Goal: Navigation & Orientation: Find specific page/section

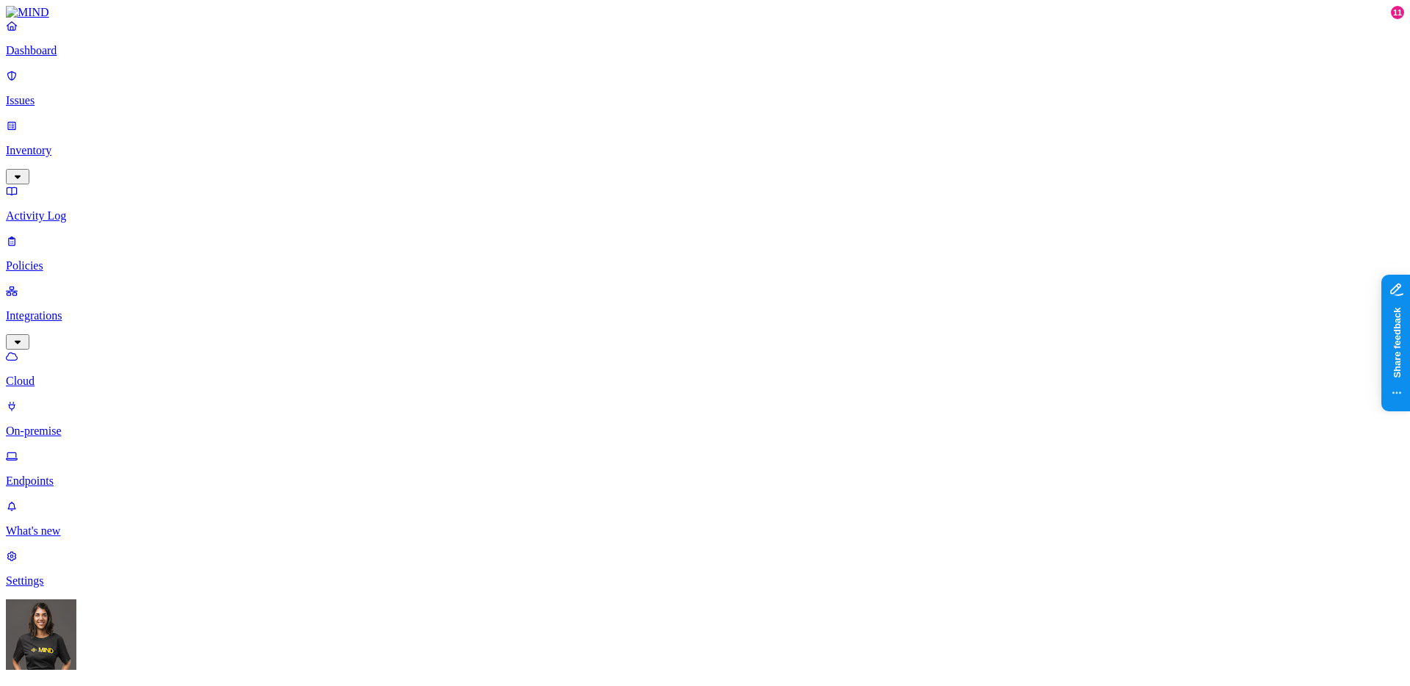
click at [45, 19] on img at bounding box center [27, 12] width 43 height 13
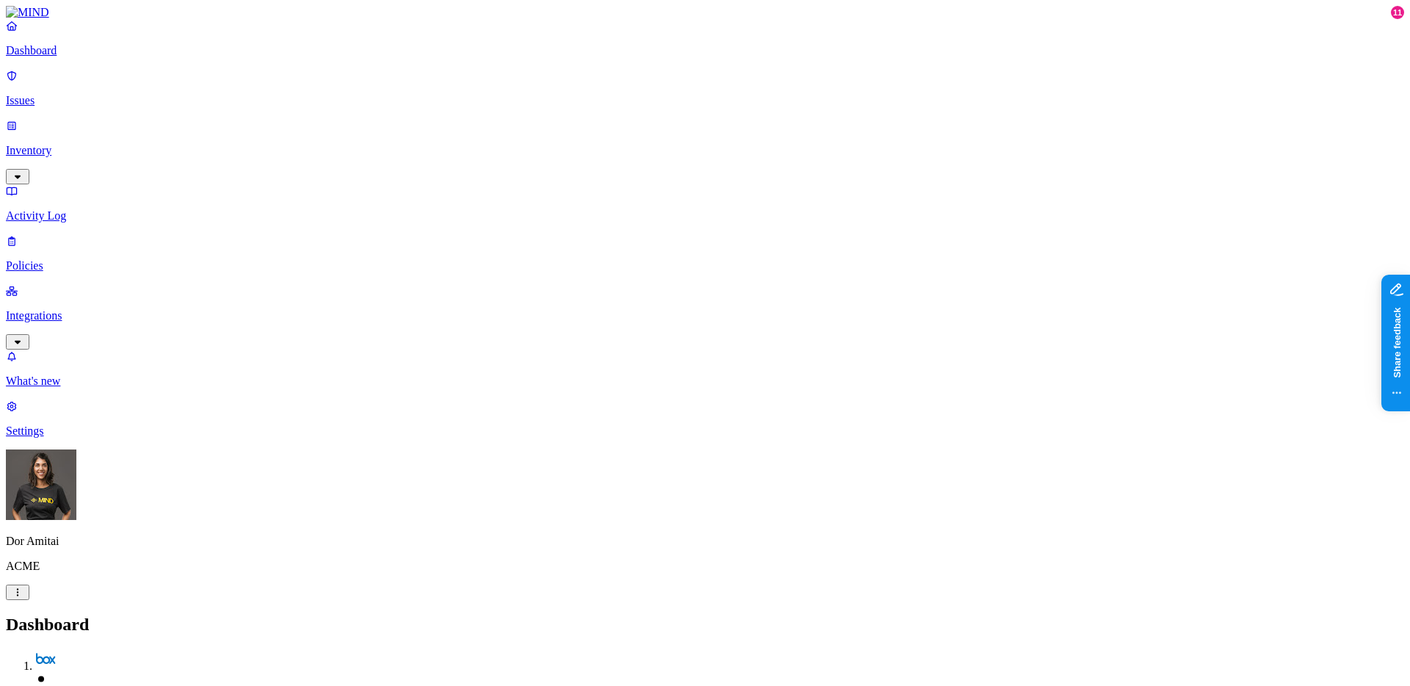
click at [118, 600] on div "Dor Amitai ACME" at bounding box center [705, 524] width 1398 height 151
click at [66, 94] on p "Issues" at bounding box center [705, 100] width 1398 height 13
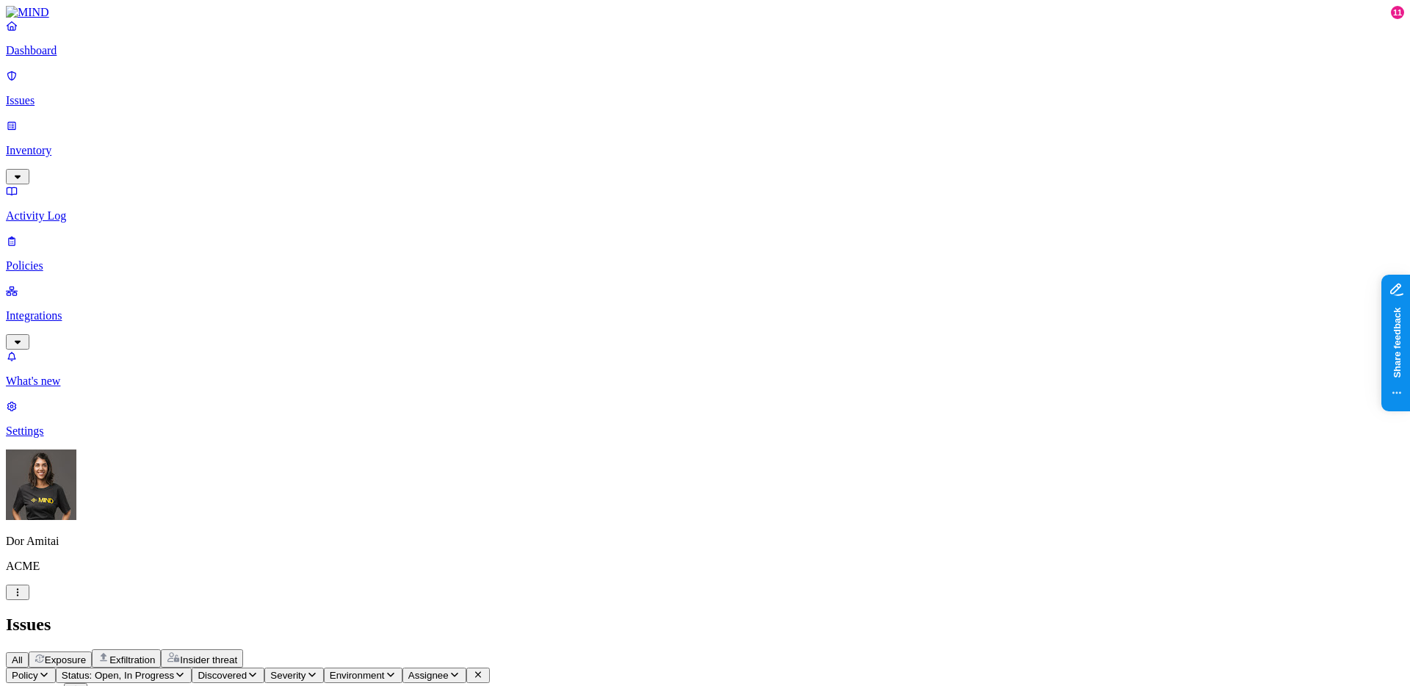
click at [449, 670] on span "Assignee" at bounding box center [428, 675] width 40 height 11
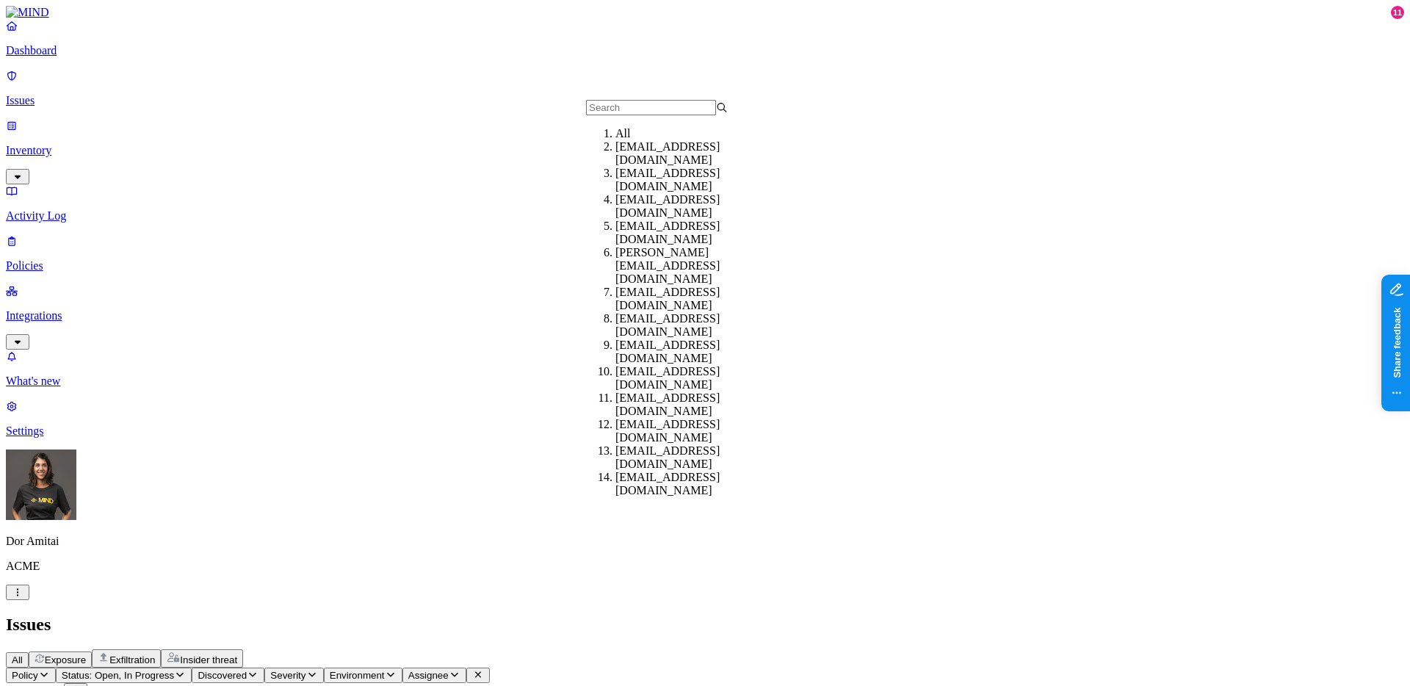
click at [385, 670] on span "Environment" at bounding box center [357, 675] width 55 height 11
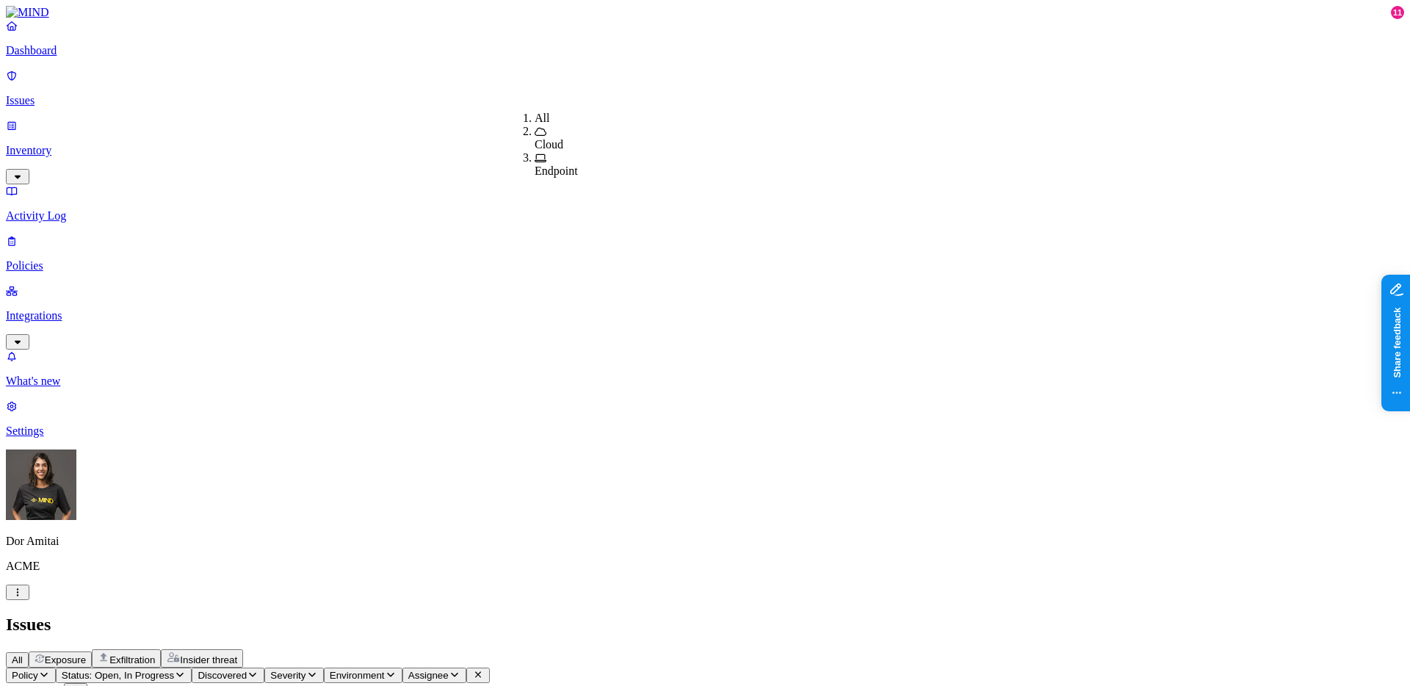
click at [449, 670] on span "Assignee" at bounding box center [428, 675] width 40 height 11
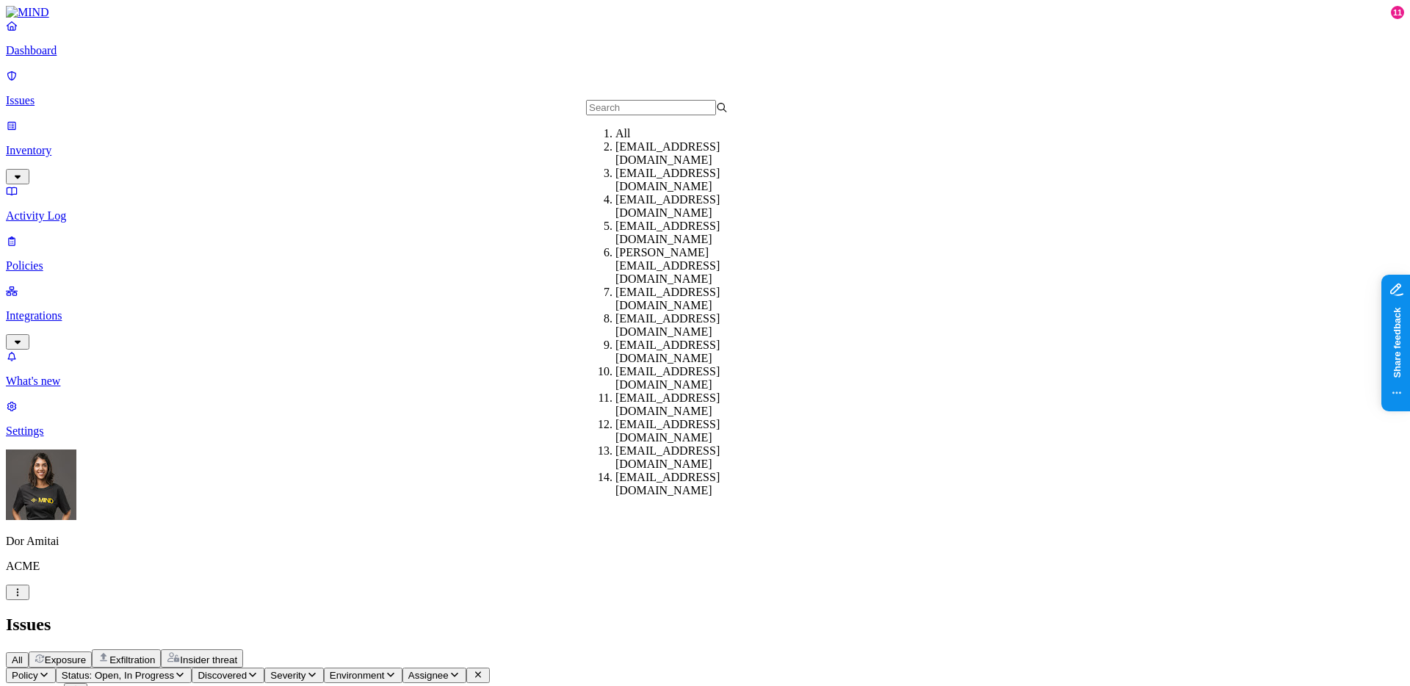
click at [104, 144] on p "Inventory" at bounding box center [705, 150] width 1398 height 13
